Goal: Transaction & Acquisition: Purchase product/service

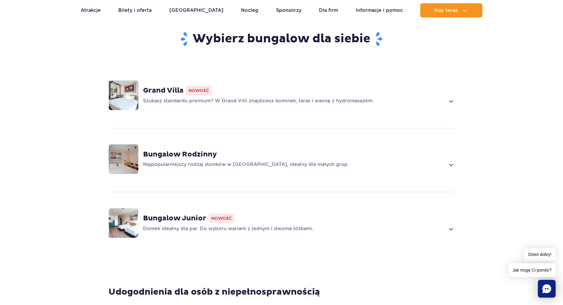
scroll to position [237, 0]
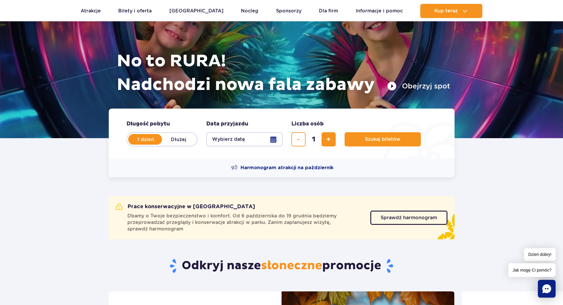
scroll to position [59, 0]
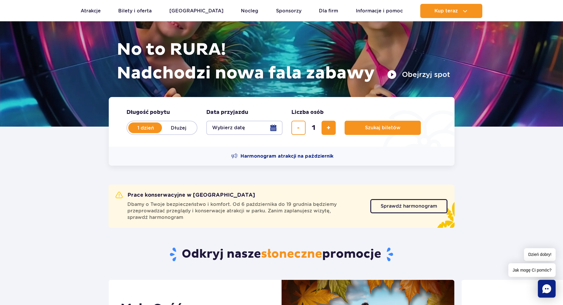
click at [174, 130] on label "Dłużej" at bounding box center [179, 128] width 34 height 12
click at [169, 133] on input "Dłużej" at bounding box center [165, 133] width 7 height 1
radio input "false"
radio input "true"
click at [240, 130] on button "Wybierz datę" at bounding box center [244, 128] width 76 height 14
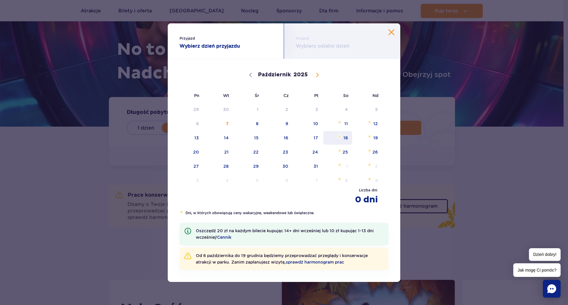
click at [340, 138] on span "18" at bounding box center [338, 138] width 30 height 14
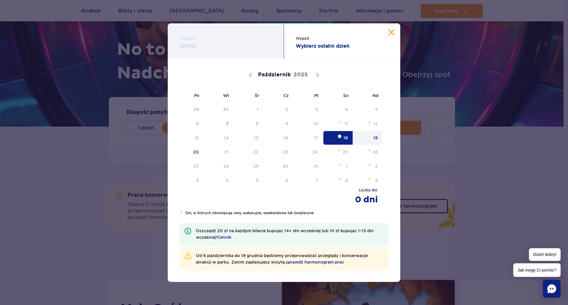
click at [378, 138] on span "19" at bounding box center [368, 138] width 30 height 14
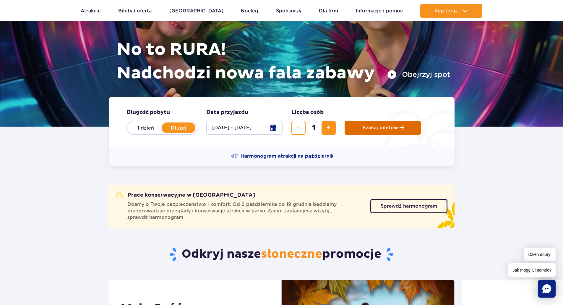
click at [368, 134] on button "Szukaj biletów" at bounding box center [383, 128] width 76 height 14
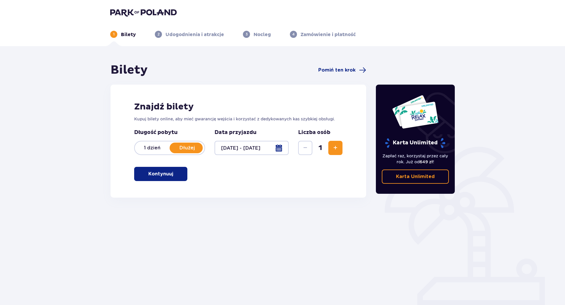
click at [338, 150] on span "Zwiększ" at bounding box center [335, 147] width 7 height 7
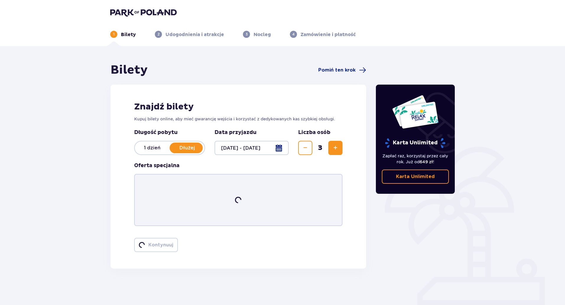
click at [338, 150] on span "Zwiększ" at bounding box center [335, 147] width 7 height 7
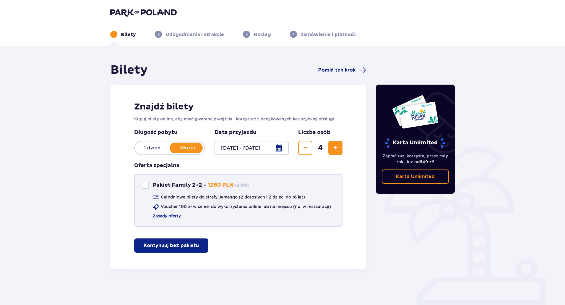
click at [146, 186] on div "Pakiet Family 2+2" at bounding box center [145, 185] width 7 height 7
checkbox input "true"
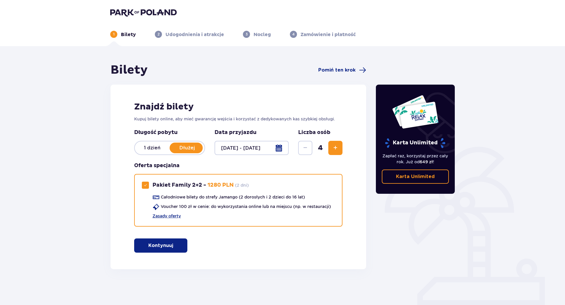
click at [172, 245] on span "button" at bounding box center [174, 245] width 7 height 7
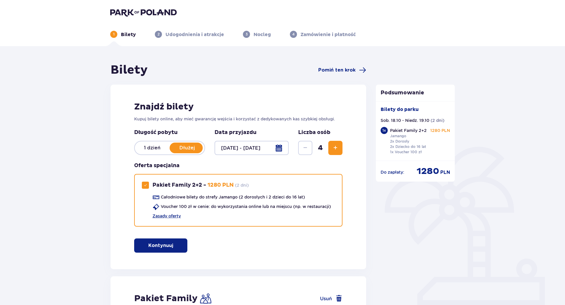
click at [279, 151] on div at bounding box center [252, 148] width 74 height 14
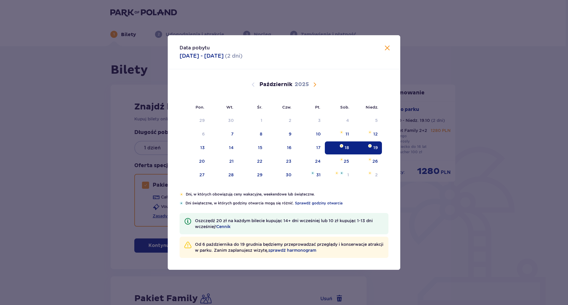
click at [315, 83] on span "Następny miesiąc" at bounding box center [314, 84] width 7 height 7
click at [316, 159] on div "21" at bounding box center [317, 161] width 4 height 6
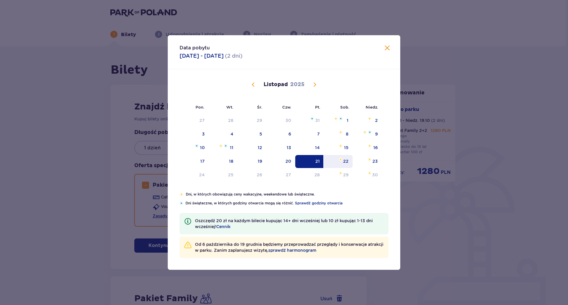
click at [344, 161] on div "22" at bounding box center [345, 161] width 5 height 6
type input "21.11.25 - 22.11.25"
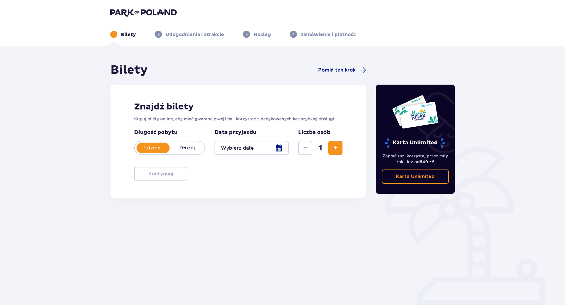
click at [279, 149] on div at bounding box center [252, 148] width 74 height 14
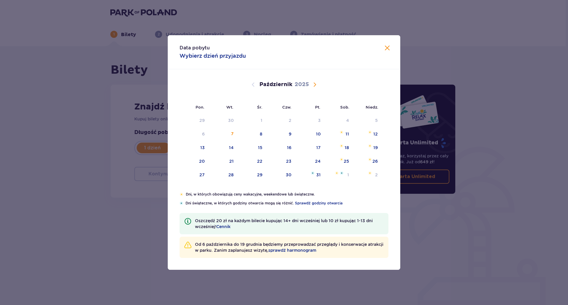
click at [317, 83] on span "Następny miesiąc" at bounding box center [314, 84] width 7 height 7
click at [346, 162] on div "22" at bounding box center [345, 161] width 5 height 6
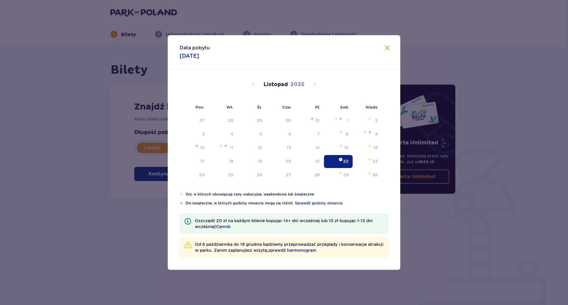
type input "22.11.25"
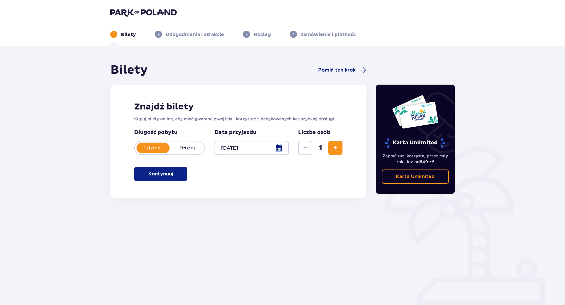
click at [376, 163] on div "Zapłać raz, korzystaj przez cały rok. Już od 649 zł ! Karta Unlimited" at bounding box center [415, 165] width 79 height 35
click at [196, 146] on p "Dłużej" at bounding box center [187, 148] width 35 height 7
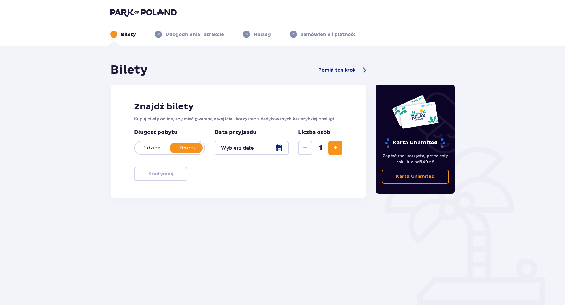
click at [276, 146] on div at bounding box center [252, 148] width 74 height 14
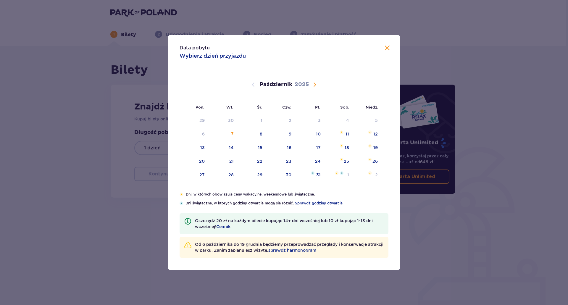
click at [317, 85] on span "Następny miesiąc" at bounding box center [314, 84] width 7 height 7
click at [340, 163] on div "22" at bounding box center [338, 161] width 29 height 13
click at [365, 162] on div "23" at bounding box center [367, 161] width 29 height 13
type input "22.11.25 - 23.11.25"
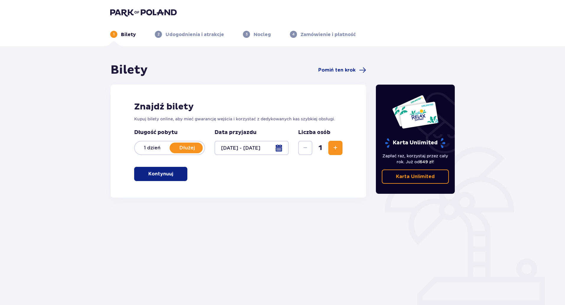
click at [340, 153] on button "Zwiększ" at bounding box center [336, 148] width 14 height 14
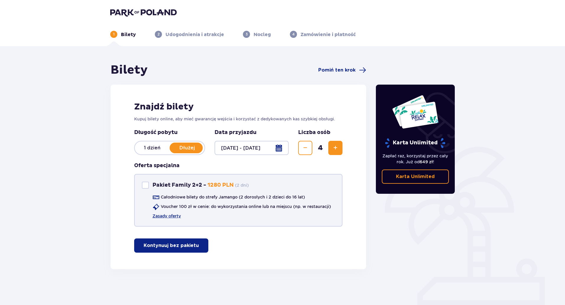
click at [143, 183] on div "Pakiet Family 2+2" at bounding box center [145, 185] width 7 height 7
checkbox input "true"
click at [171, 216] on link "Zasady oferty" at bounding box center [167, 216] width 28 height 6
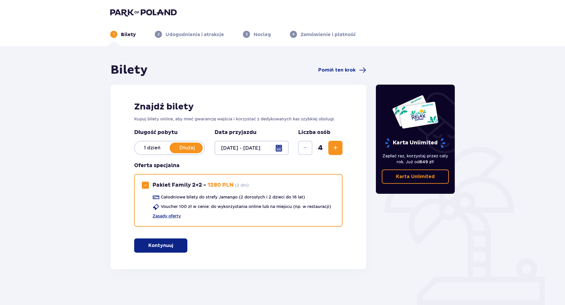
click at [168, 243] on p "Kontynuuj" at bounding box center [160, 245] width 25 height 7
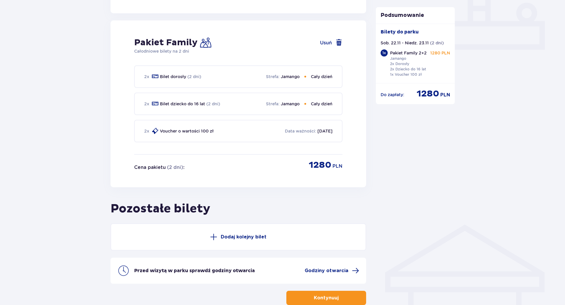
scroll to position [269, 0]
